Goal: Information Seeking & Learning: Learn about a topic

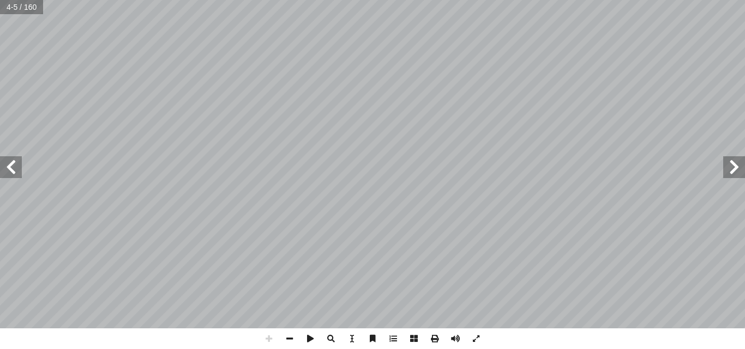
click at [727, 168] on span at bounding box center [734, 167] width 22 height 22
click at [9, 171] on span at bounding box center [11, 167] width 22 height 22
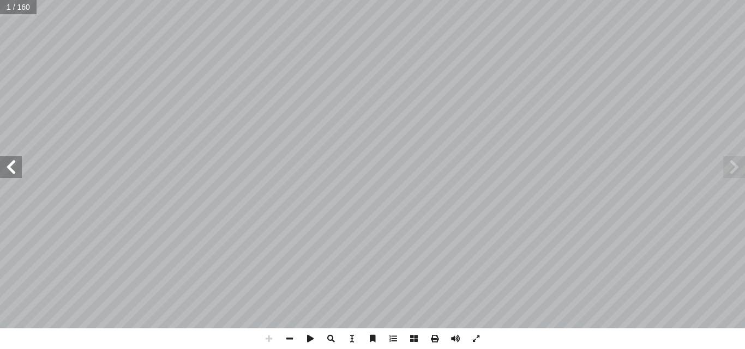
click at [9, 171] on span at bounding box center [11, 167] width 22 height 22
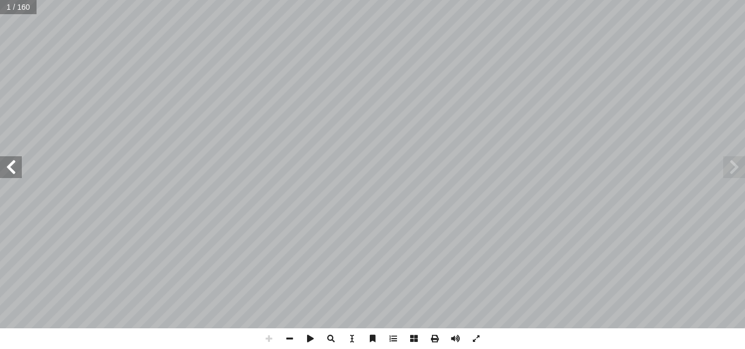
click at [9, 171] on span at bounding box center [11, 167] width 22 height 22
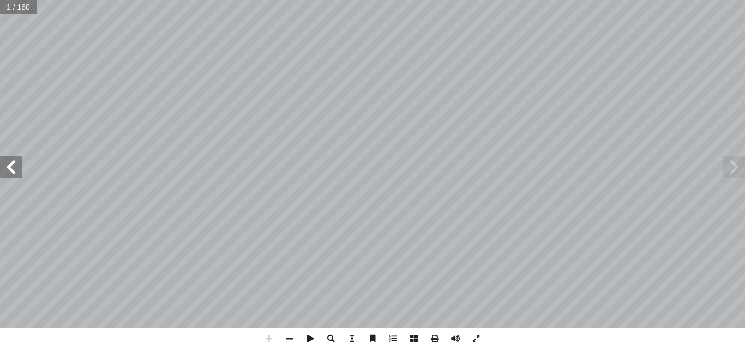
click at [9, 171] on span at bounding box center [11, 167] width 22 height 22
click at [738, 171] on span at bounding box center [734, 167] width 22 height 22
click at [294, 340] on span at bounding box center [289, 339] width 21 height 21
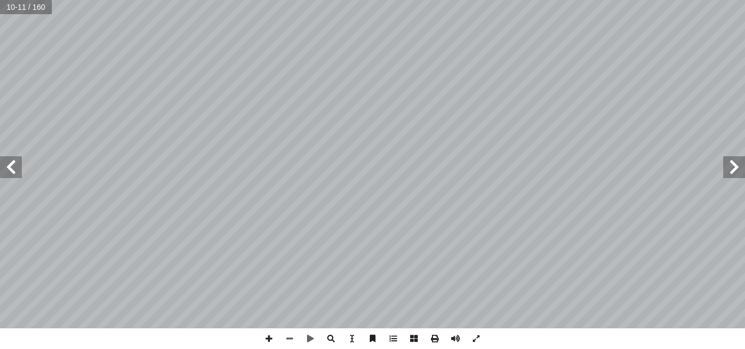
click at [15, 168] on span at bounding box center [11, 167] width 22 height 22
click at [16, 173] on span at bounding box center [11, 167] width 22 height 22
click at [729, 166] on span at bounding box center [734, 167] width 22 height 22
click at [729, 168] on span at bounding box center [734, 167] width 22 height 22
click at [17, 166] on span at bounding box center [11, 167] width 22 height 22
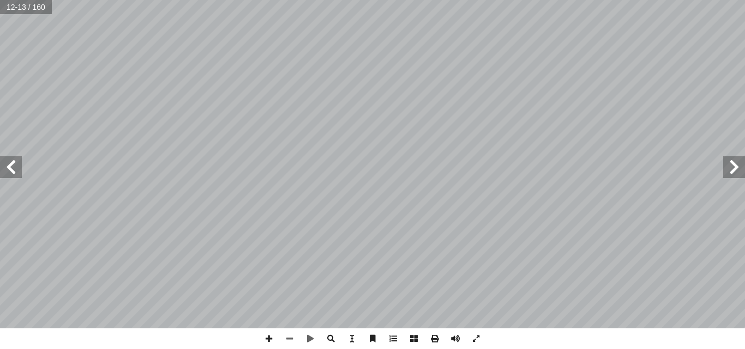
click at [18, 173] on span at bounding box center [11, 167] width 22 height 22
click at [734, 172] on span at bounding box center [734, 167] width 22 height 22
click at [739, 168] on span at bounding box center [734, 167] width 22 height 22
click at [737, 177] on span at bounding box center [734, 167] width 22 height 22
click at [16, 165] on span at bounding box center [11, 167] width 22 height 22
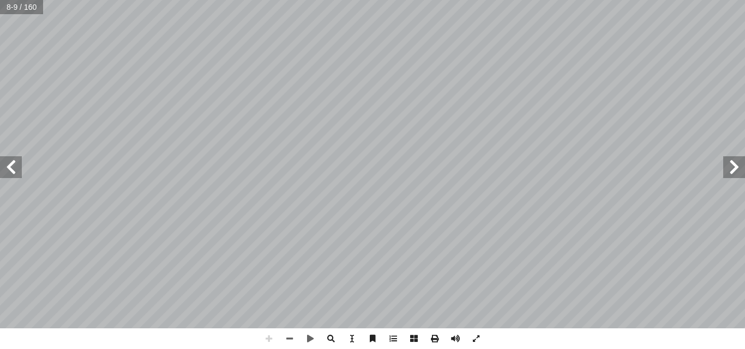
click at [16, 165] on span at bounding box center [11, 167] width 22 height 22
click at [288, 341] on span at bounding box center [289, 339] width 21 height 21
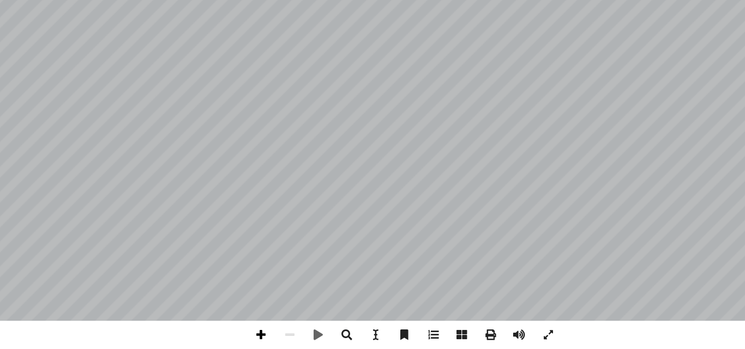
click at [267, 337] on span at bounding box center [268, 339] width 21 height 21
click at [284, 337] on span at bounding box center [289, 339] width 21 height 21
click at [287, 338] on span at bounding box center [289, 339] width 21 height 21
click at [267, 338] on span at bounding box center [268, 339] width 21 height 21
click at [270, 341] on span at bounding box center [268, 339] width 21 height 21
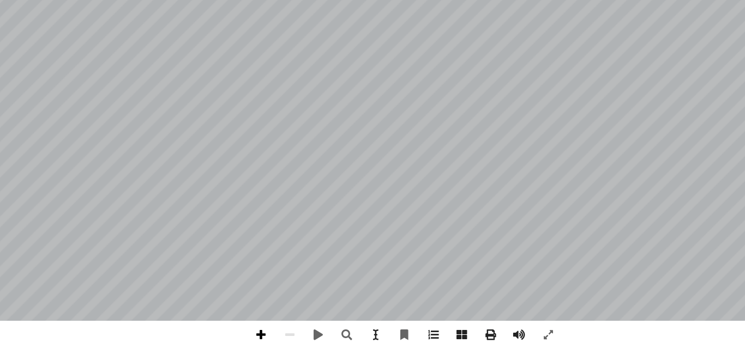
click at [269, 342] on span at bounding box center [268, 339] width 21 height 21
click at [290, 340] on span at bounding box center [289, 339] width 21 height 21
